Goal: Find specific fact

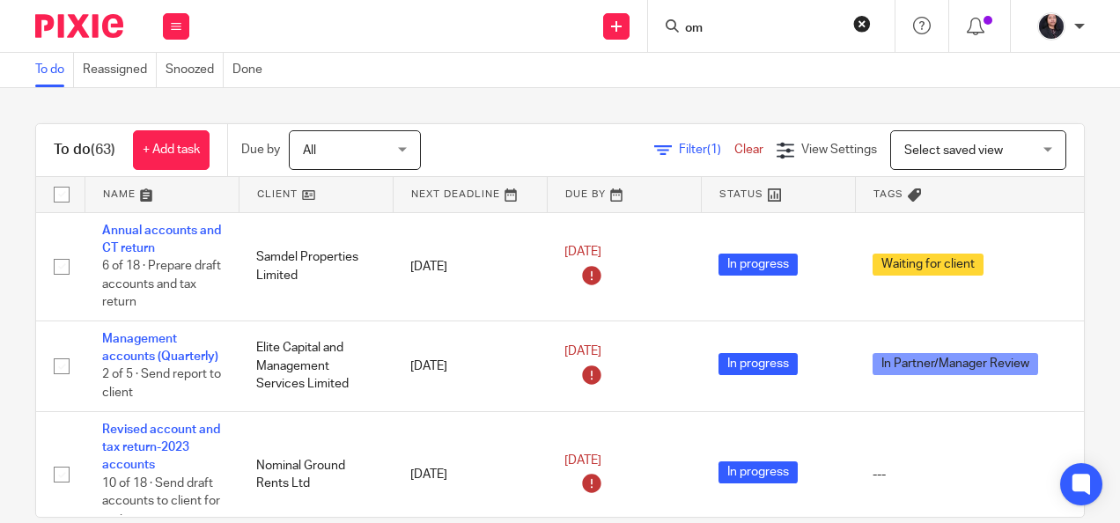
scroll to position [3656, 0]
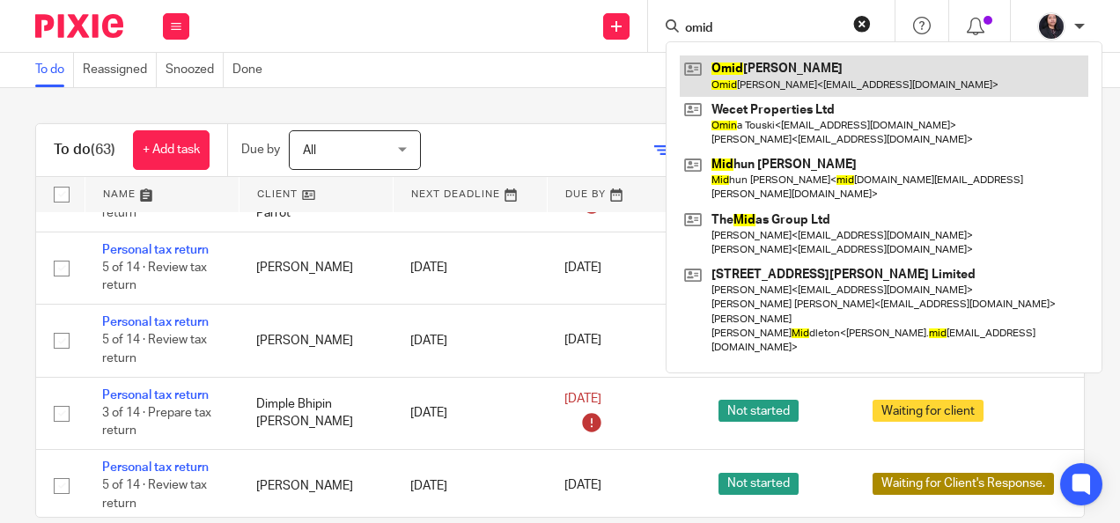
type input "omid"
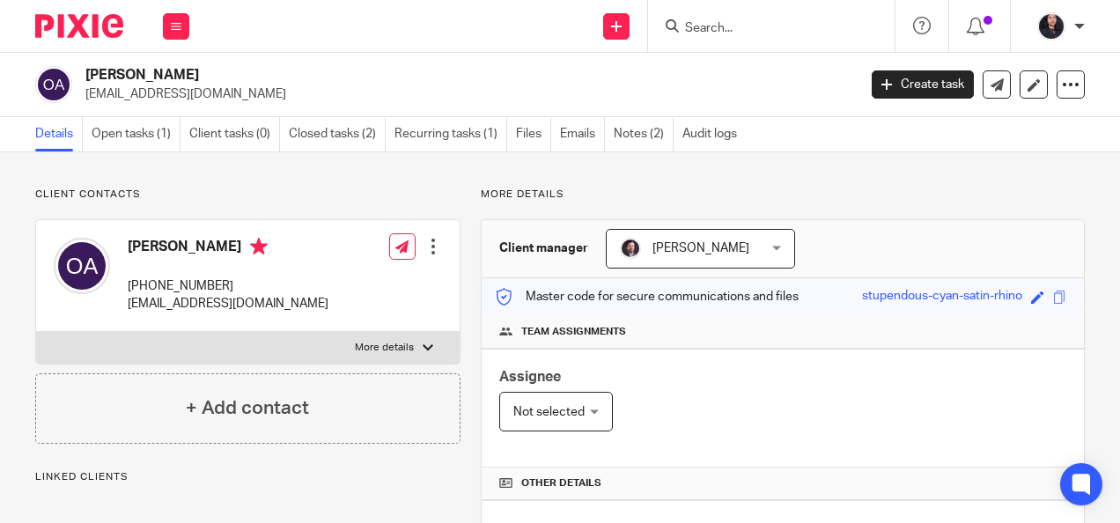
scroll to position [567, 0]
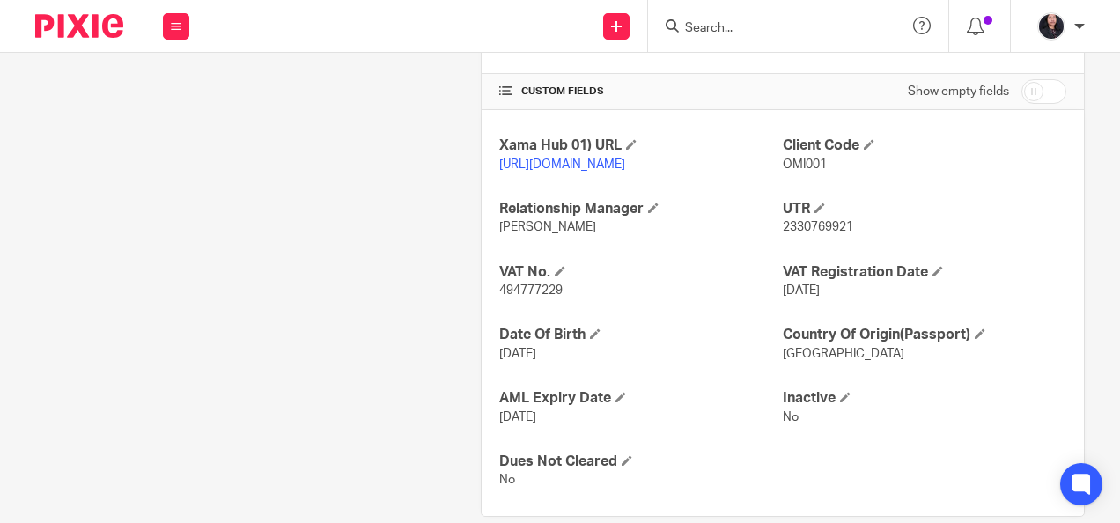
click at [514, 297] on span "494777229" at bounding box center [530, 290] width 63 height 12
copy span "494777229"
